Goal: Task Accomplishment & Management: Use online tool/utility

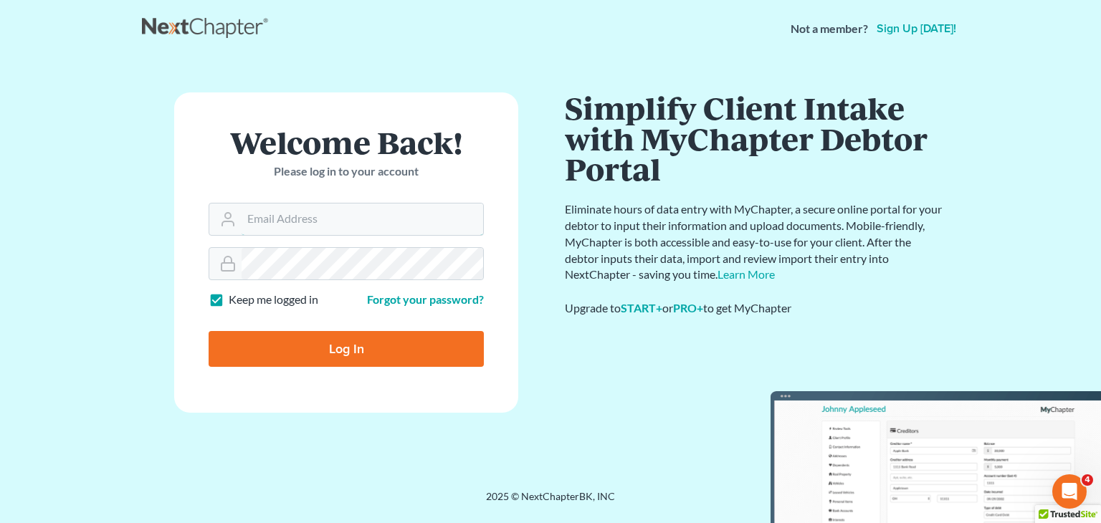
type input "[EMAIL_ADDRESS][DOMAIN_NAME]"
click at [300, 335] on input "Log In" at bounding box center [346, 349] width 275 height 36
type input "Thinking..."
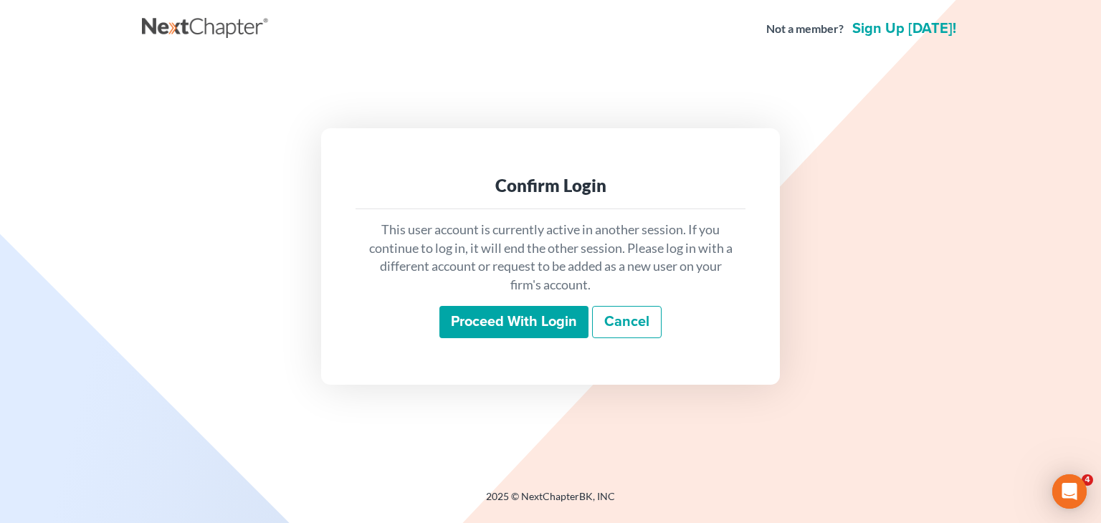
click at [533, 331] on input "Proceed with login" at bounding box center [513, 322] width 149 height 33
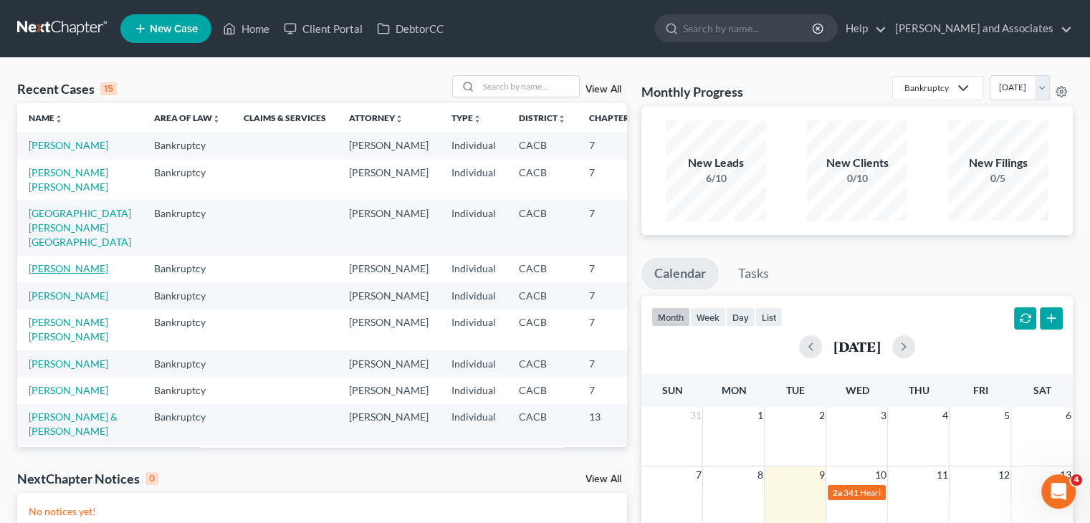
click at [56, 274] on link "[PERSON_NAME]" at bounding box center [69, 268] width 80 height 12
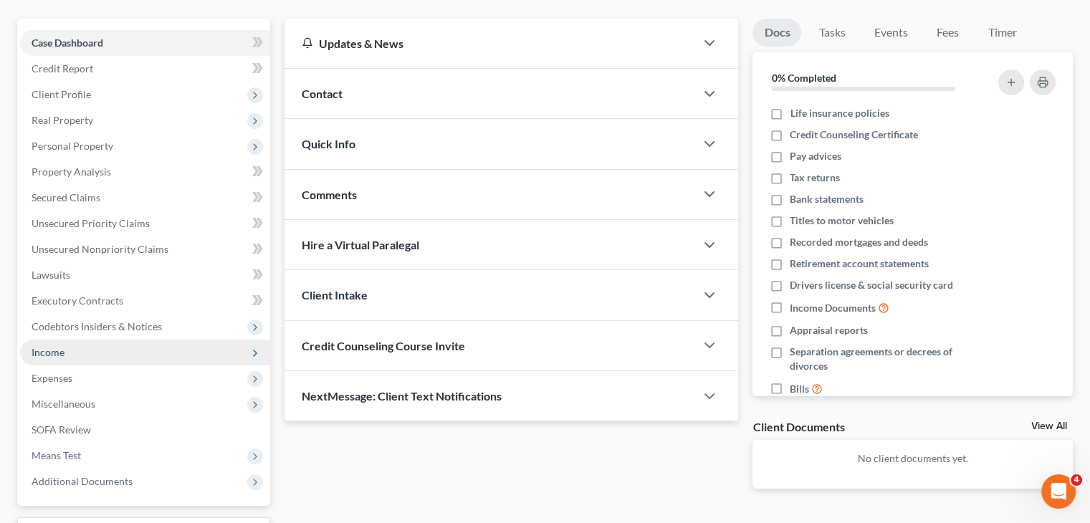
scroll to position [143, 0]
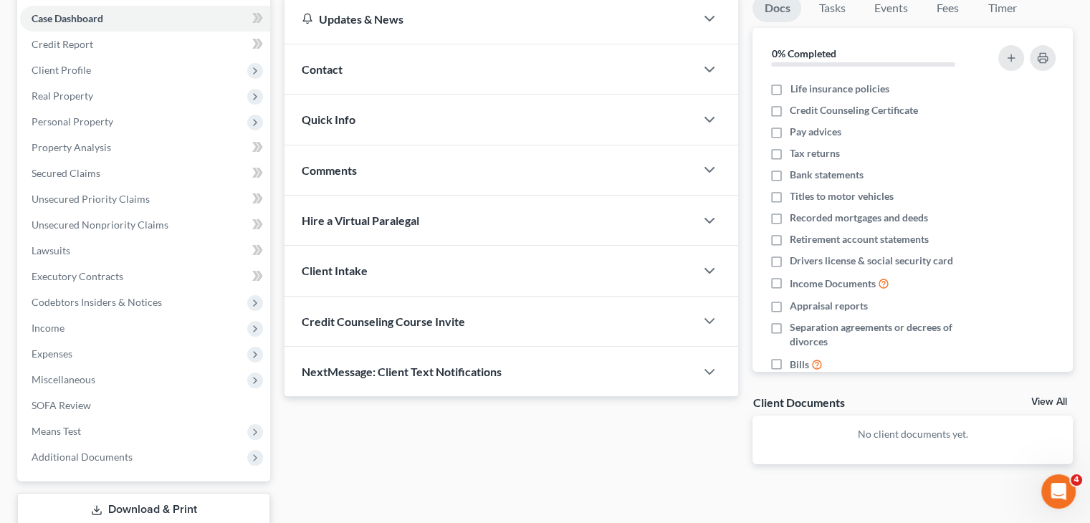
click at [157, 505] on link "Download & Print" at bounding box center [143, 510] width 253 height 34
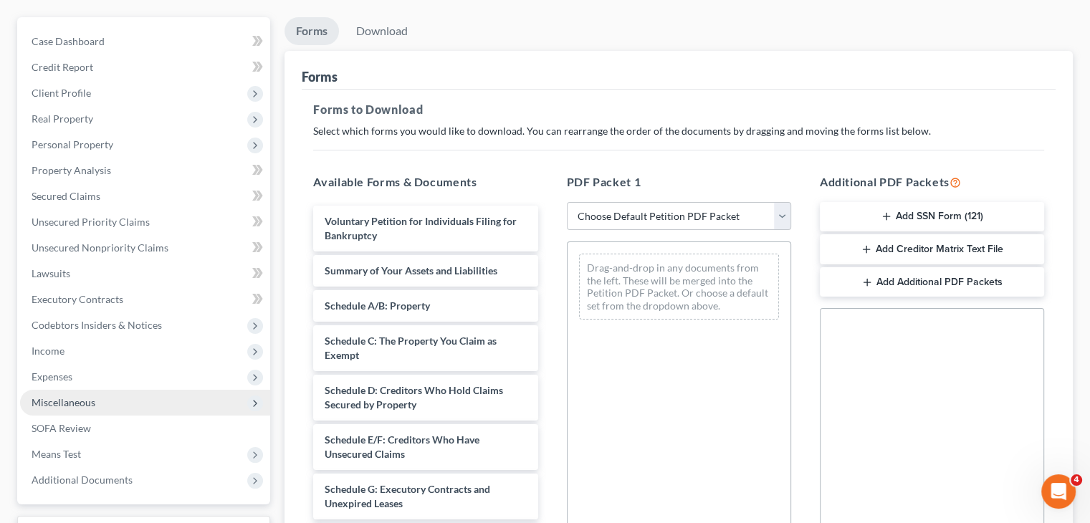
scroll to position [143, 0]
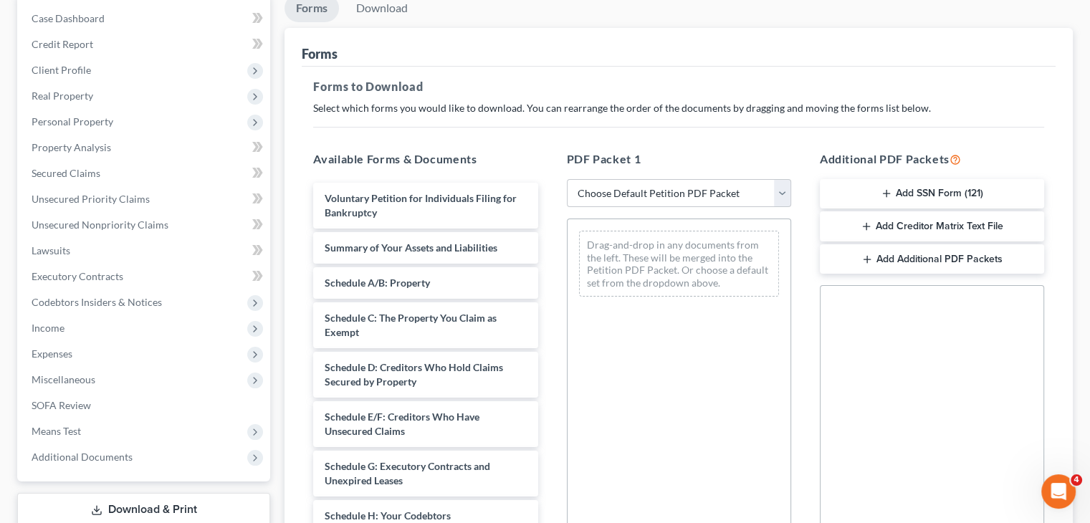
click at [164, 501] on link "Download & Print" at bounding box center [143, 510] width 253 height 34
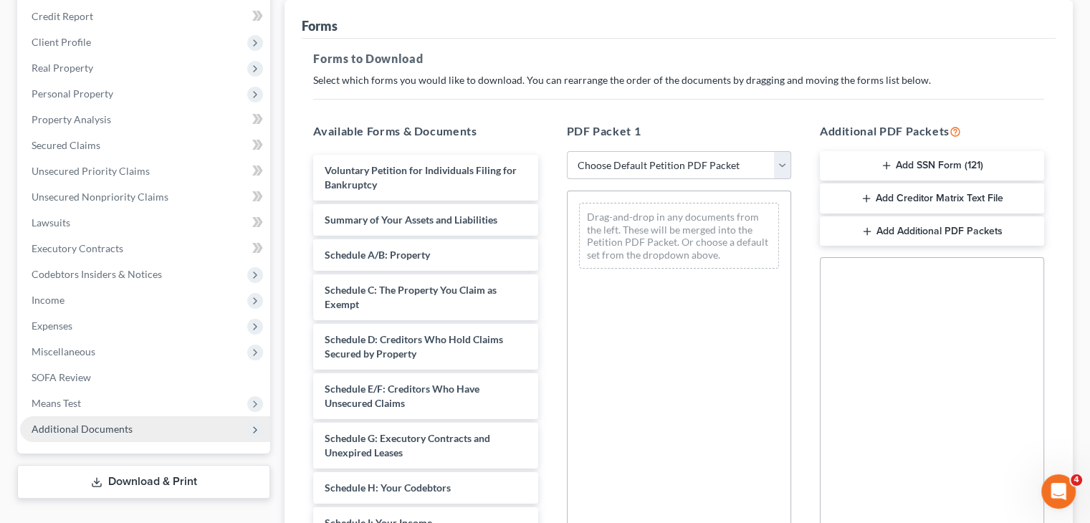
scroll to position [287, 0]
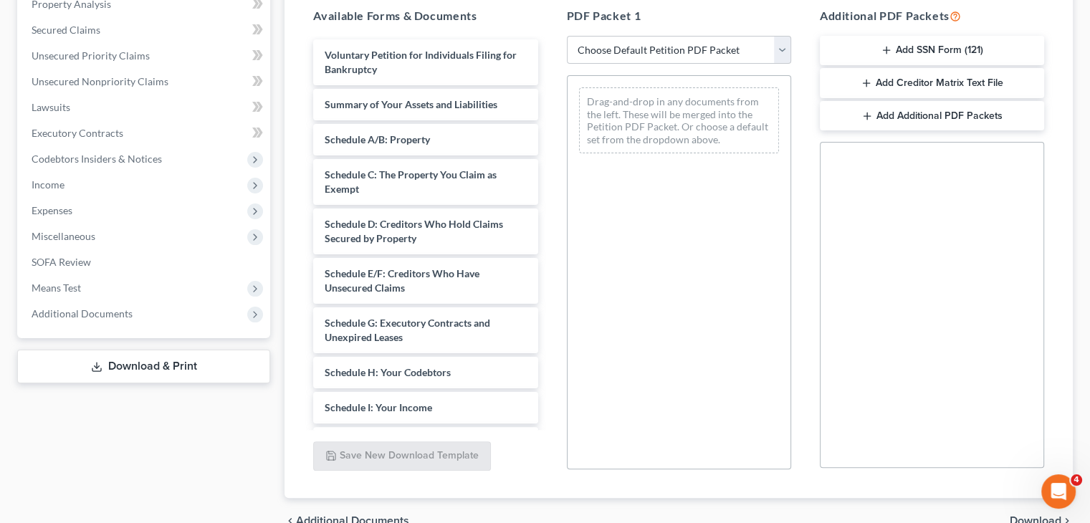
click at [140, 362] on link "Download & Print" at bounding box center [143, 367] width 253 height 34
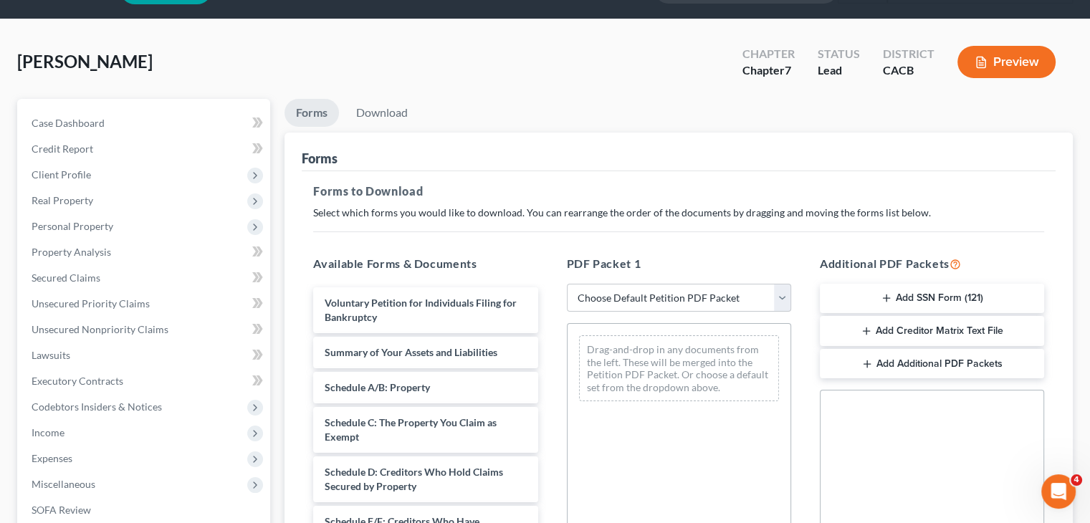
scroll to position [0, 0]
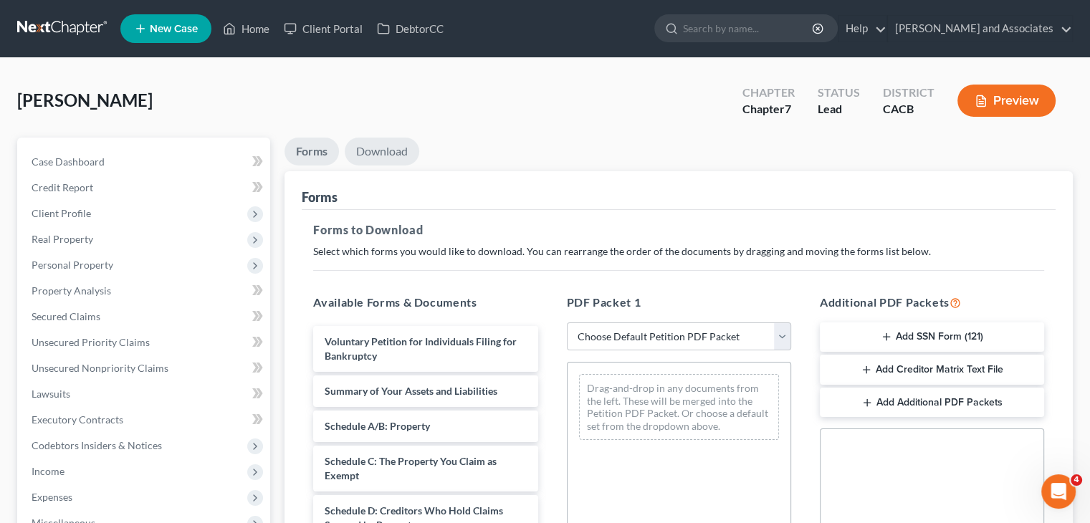
click at [392, 154] on link "Download" at bounding box center [382, 152] width 75 height 28
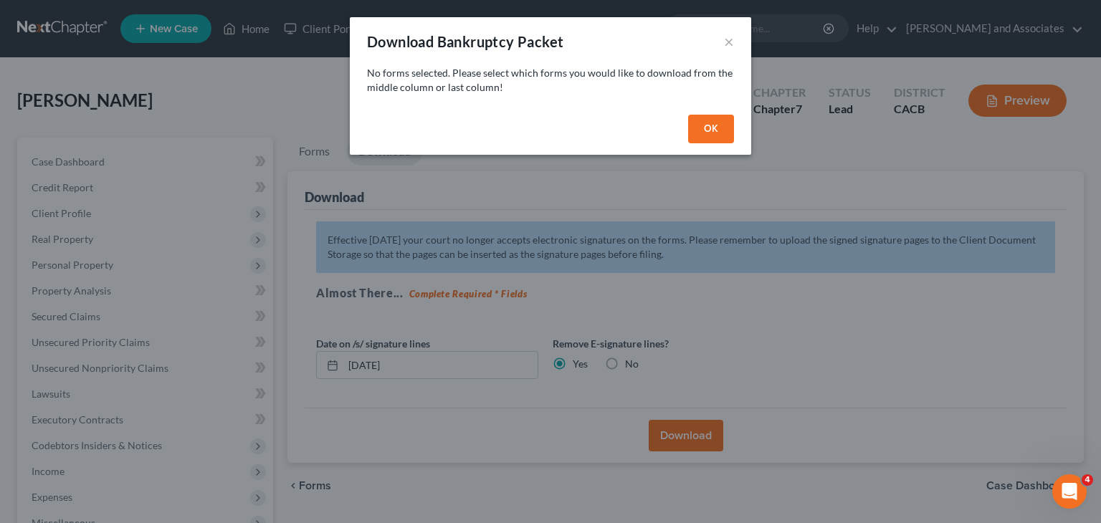
click at [711, 147] on div "OK" at bounding box center [550, 132] width 401 height 46
click at [712, 133] on button "OK" at bounding box center [711, 129] width 46 height 29
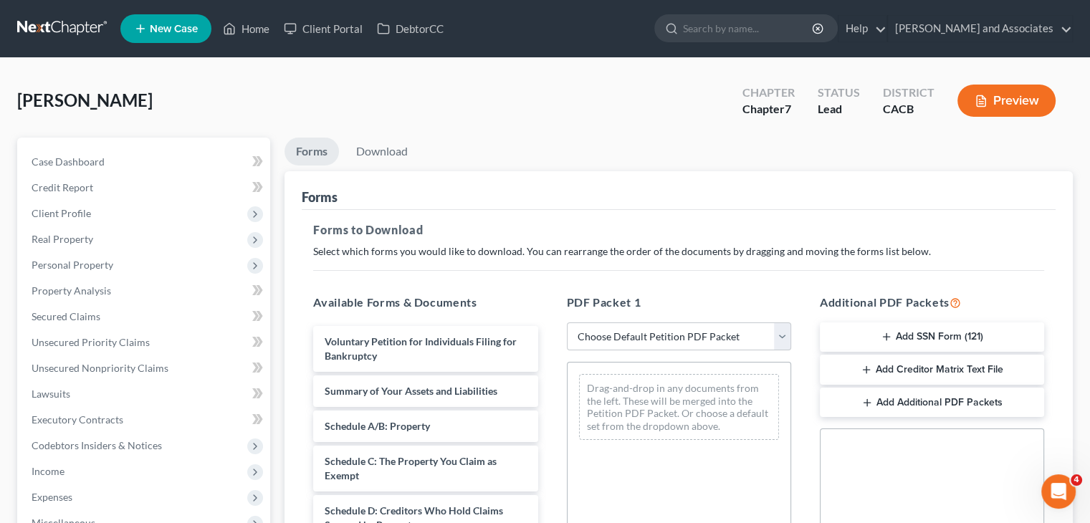
click at [899, 370] on button "Add Creditor Matrix Text File" at bounding box center [932, 370] width 224 height 30
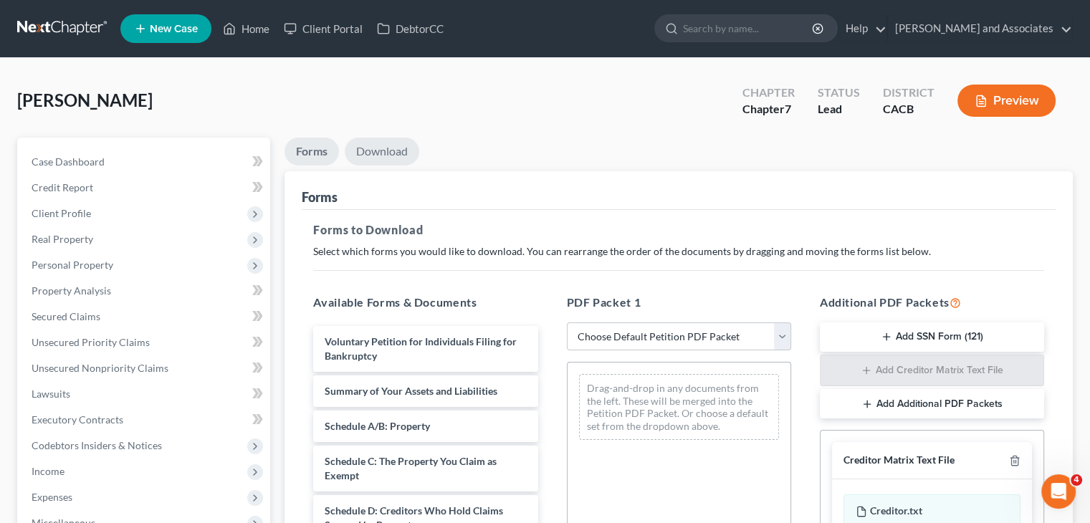
click at [386, 151] on link "Download" at bounding box center [382, 152] width 75 height 28
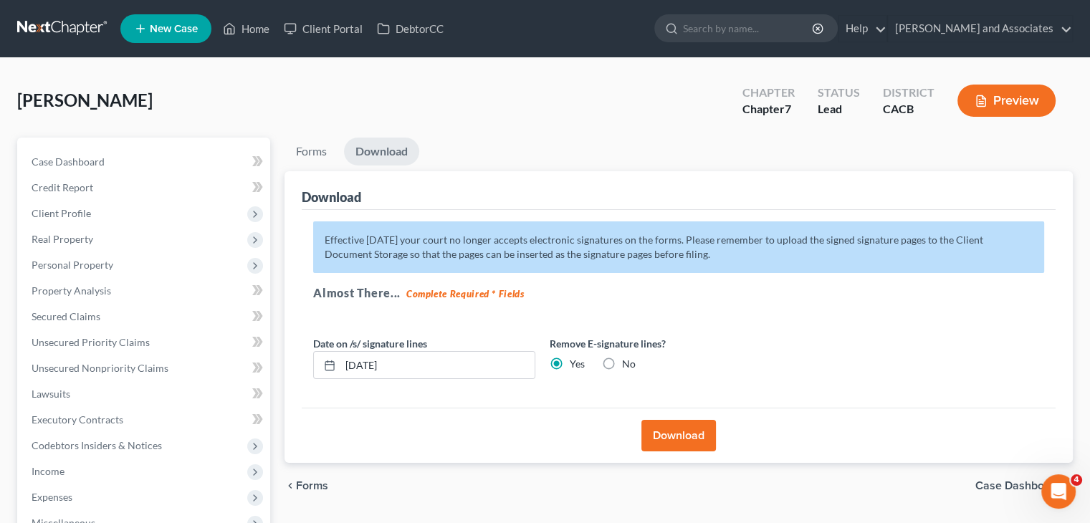
click at [667, 428] on button "Download" at bounding box center [678, 436] width 75 height 32
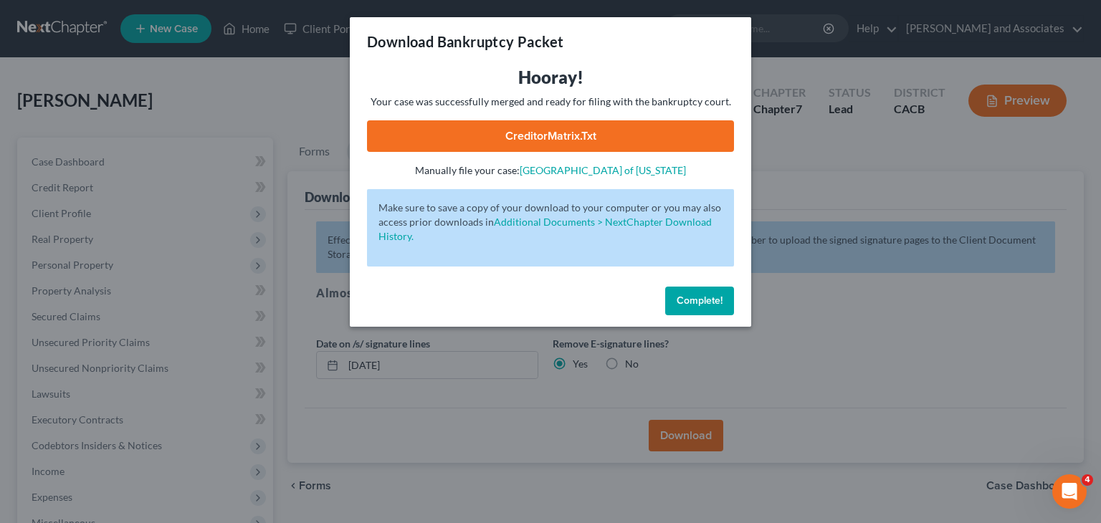
click at [467, 139] on link "CreditorMatrix.txt" at bounding box center [550, 136] width 367 height 32
click at [692, 295] on span "Complete!" at bounding box center [700, 301] width 46 height 12
